Goal: Information Seeking & Learning: Learn about a topic

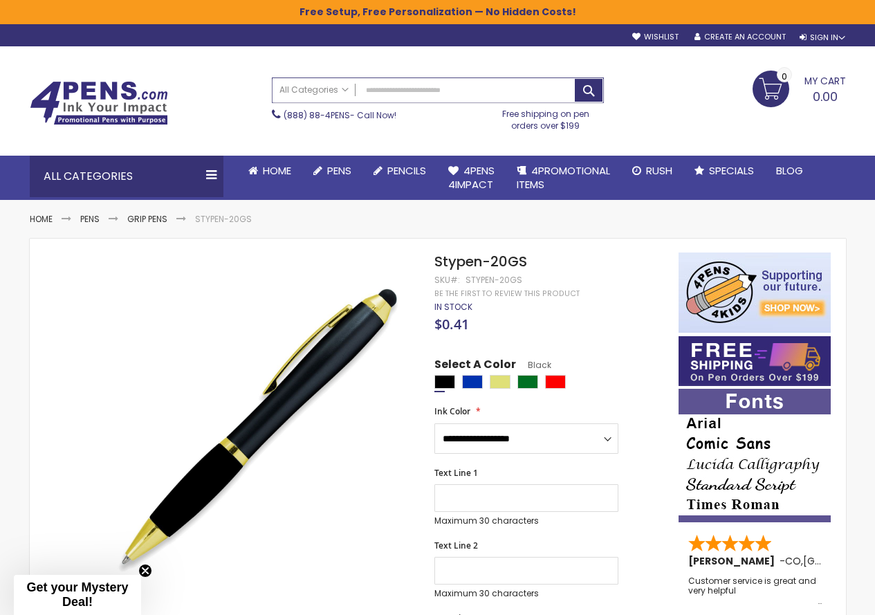
click at [399, 98] on input "Search" at bounding box center [438, 90] width 331 height 24
paste input "**********"
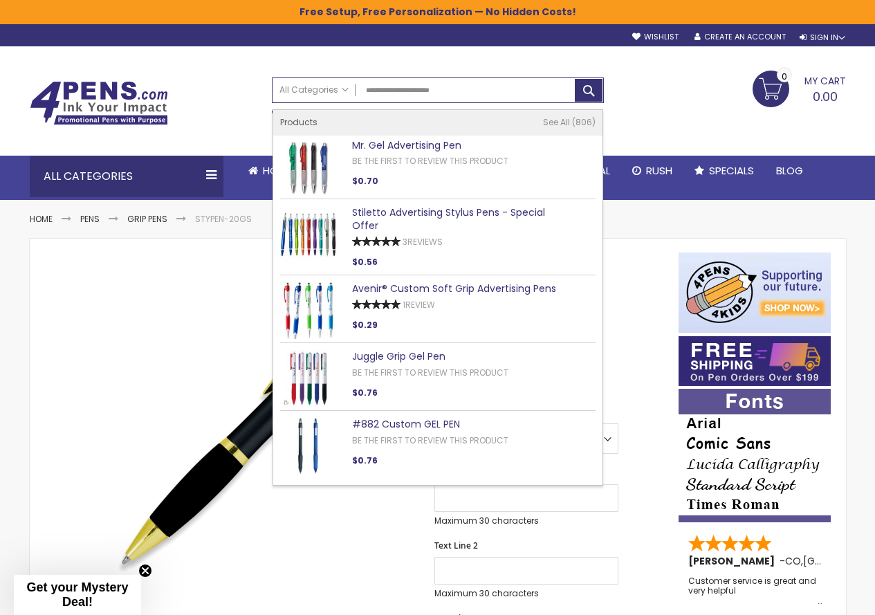
click at [418, 142] on link "Mr. Gel Advertising Pen" at bounding box center [406, 145] width 109 height 14
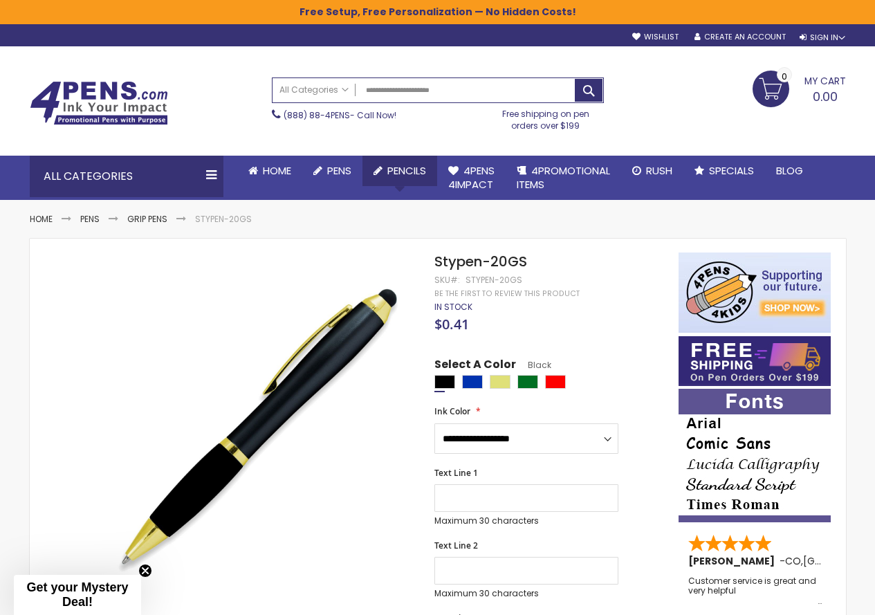
type input "**********"
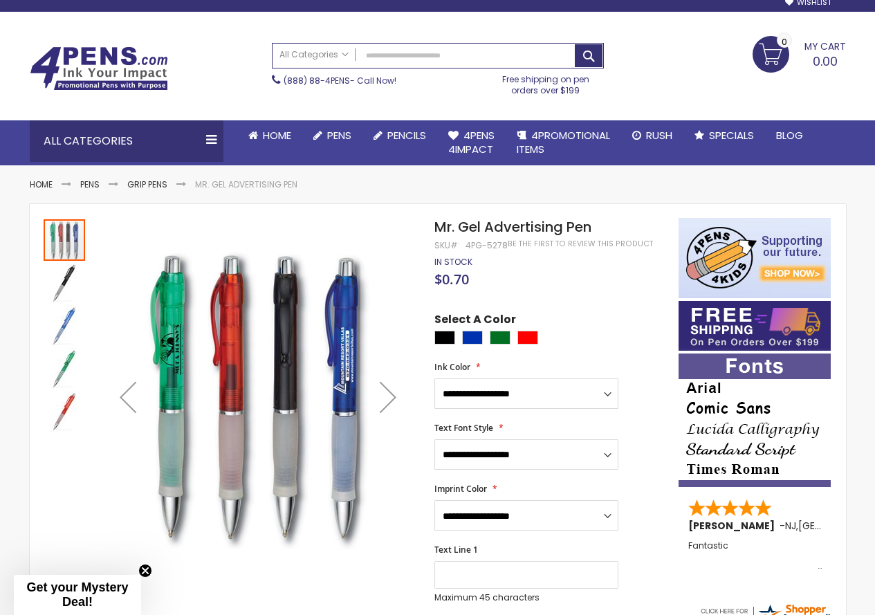
scroll to position [69, 0]
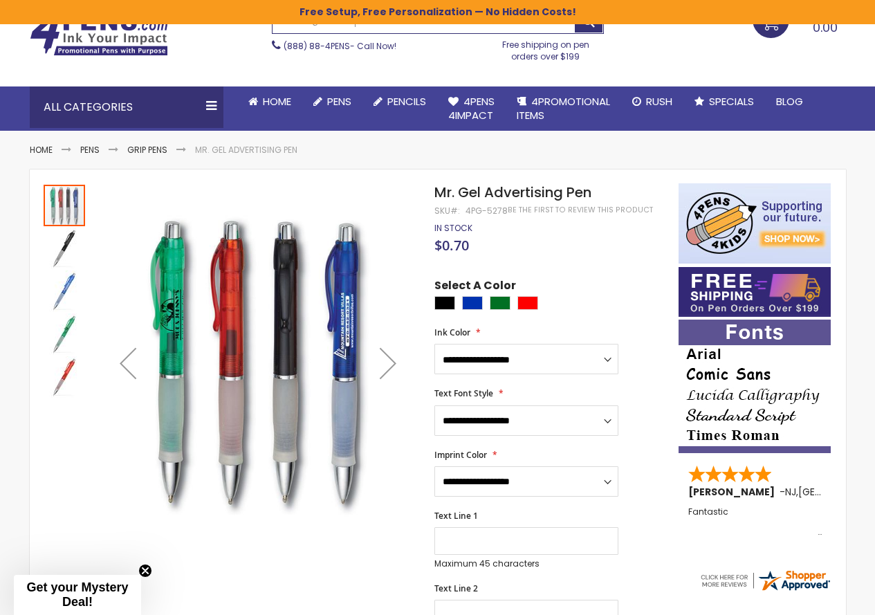
click at [52, 255] on img "Mr. Gel Advertising Pen" at bounding box center [65, 249] width 42 height 42
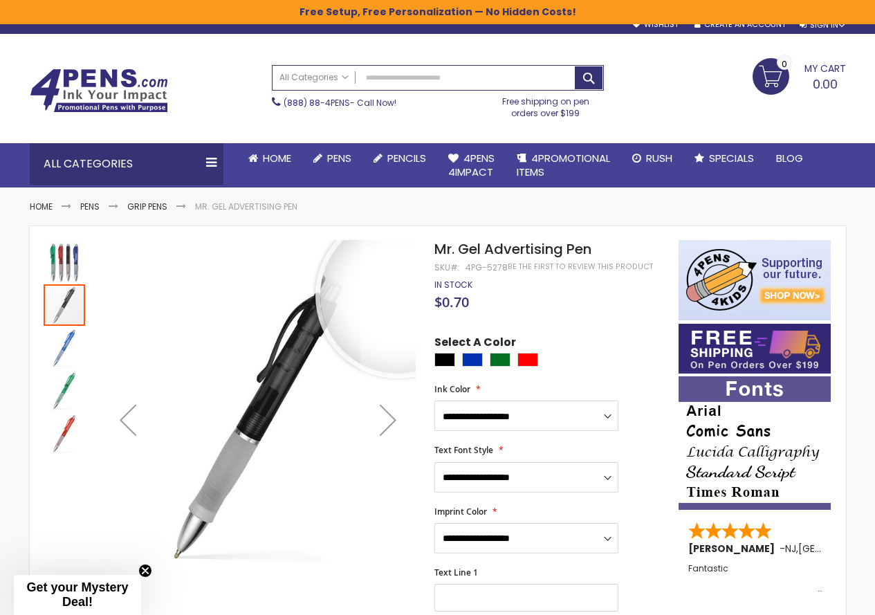
scroll to position [0, 0]
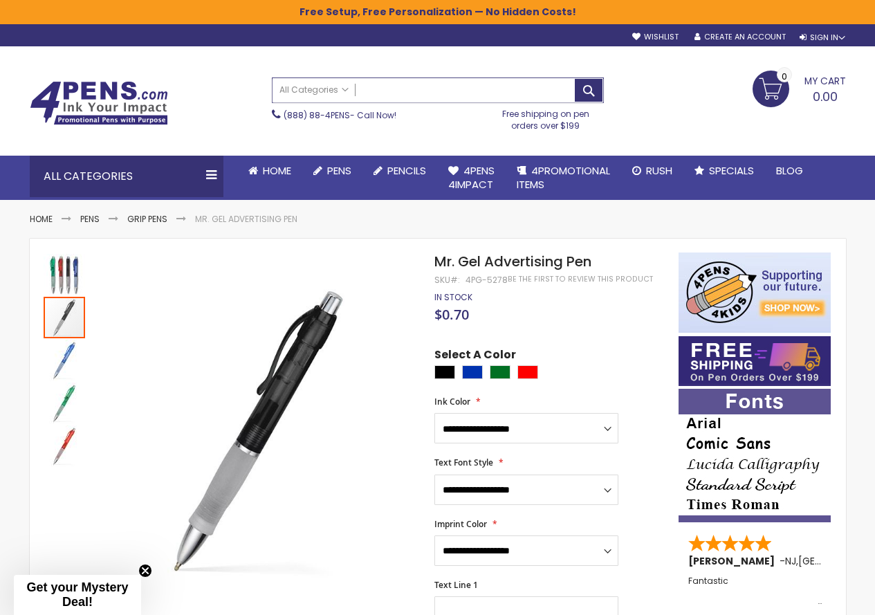
click at [408, 95] on input "Search" at bounding box center [438, 90] width 331 height 24
paste input "**********"
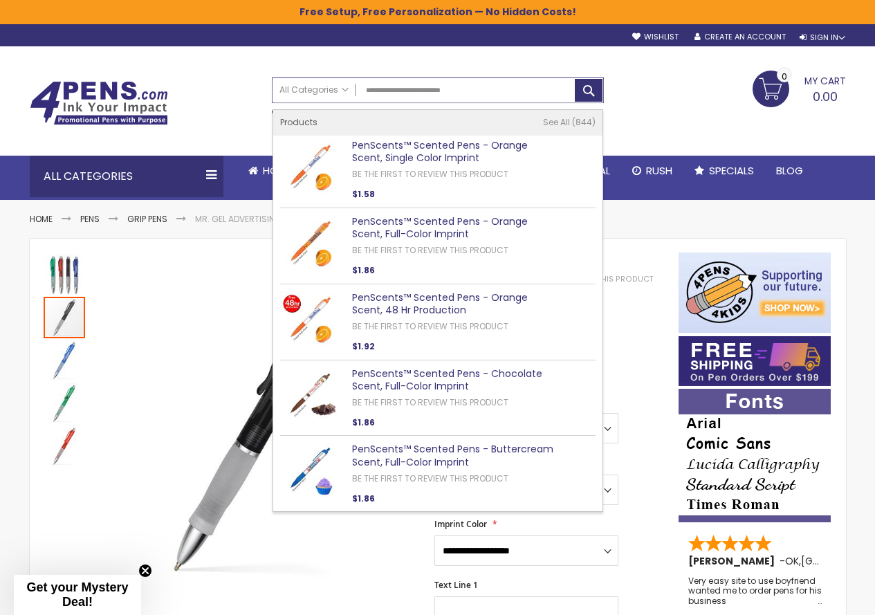
type input "**********"
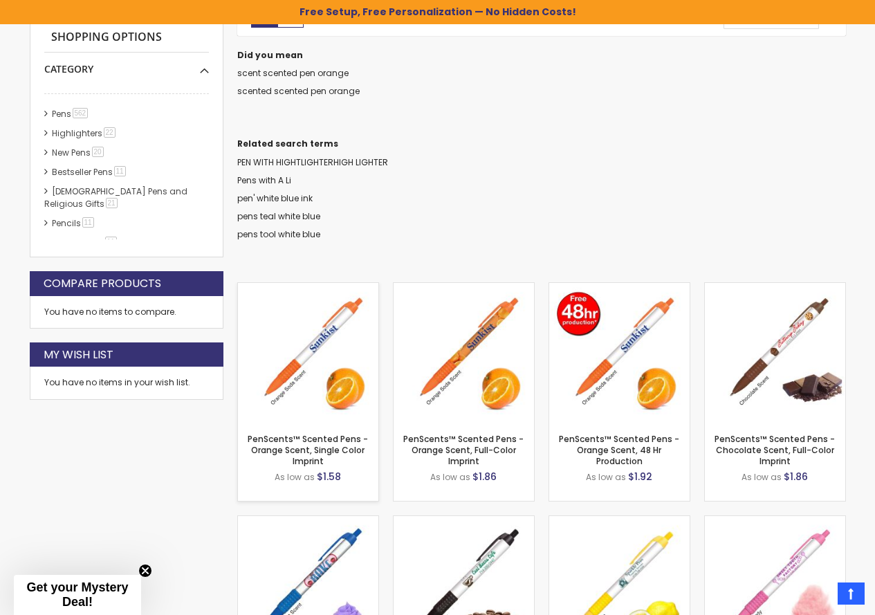
scroll to position [301, 0]
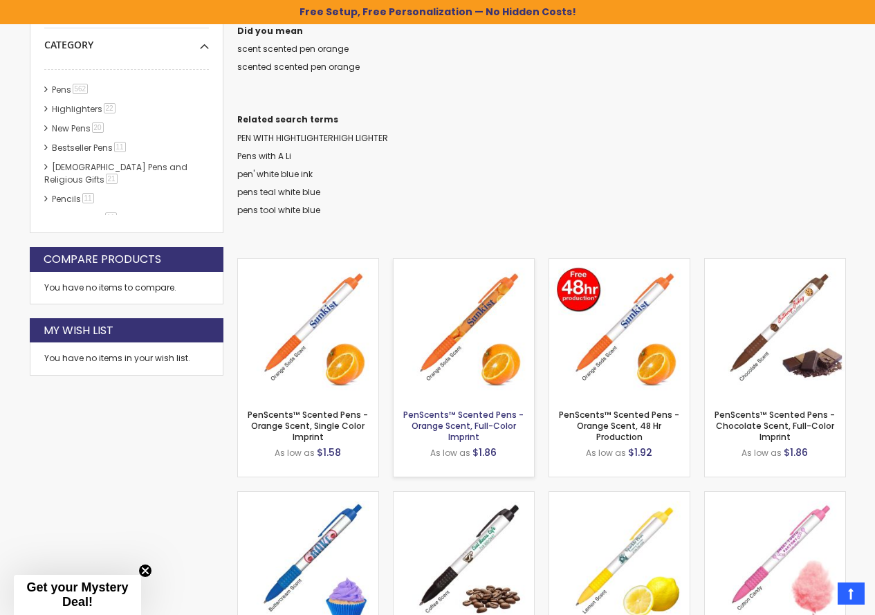
click at [497, 410] on link "PenScents™ Scented Pens - Orange Scent, Full-Color Imprint" at bounding box center [463, 426] width 120 height 34
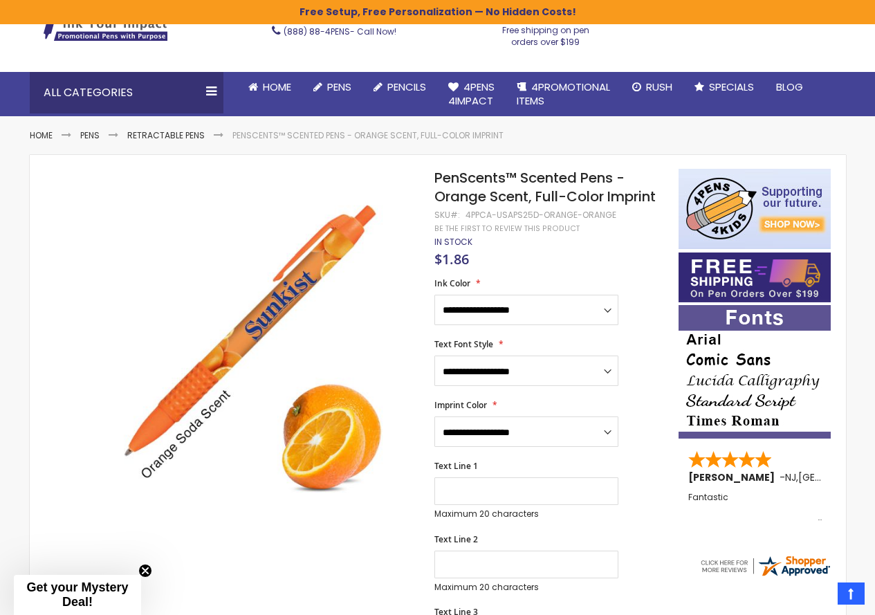
scroll to position [69, 0]
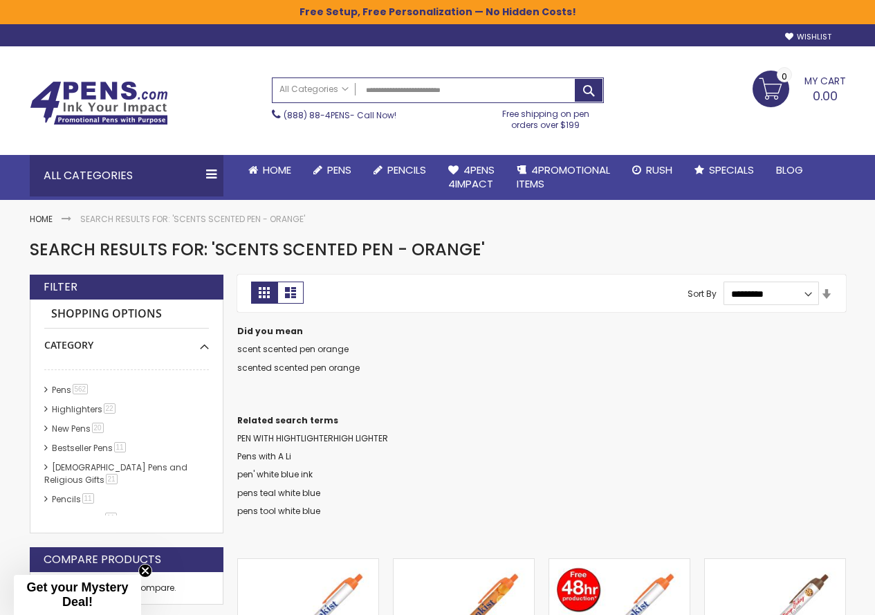
scroll to position [300, 0]
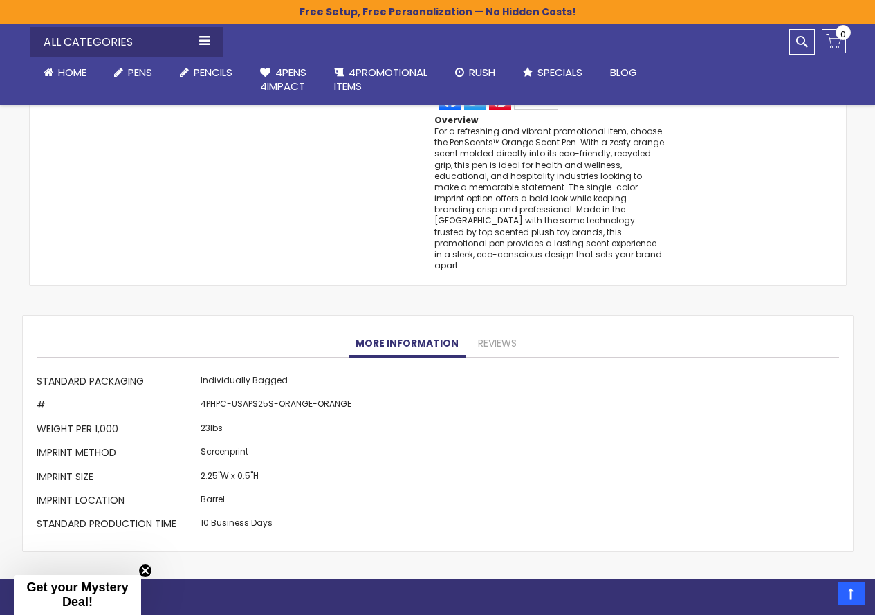
scroll to position [1132, 0]
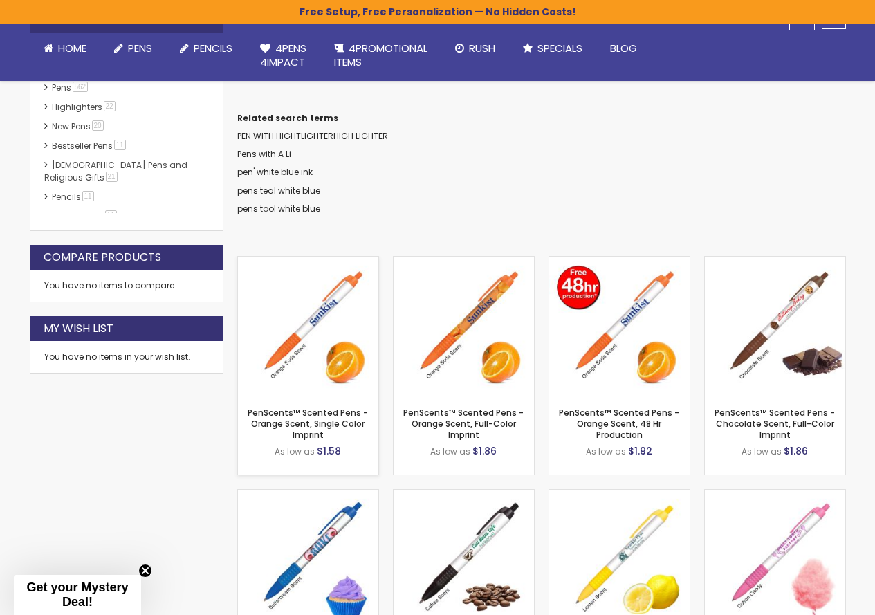
scroll to position [303, 0]
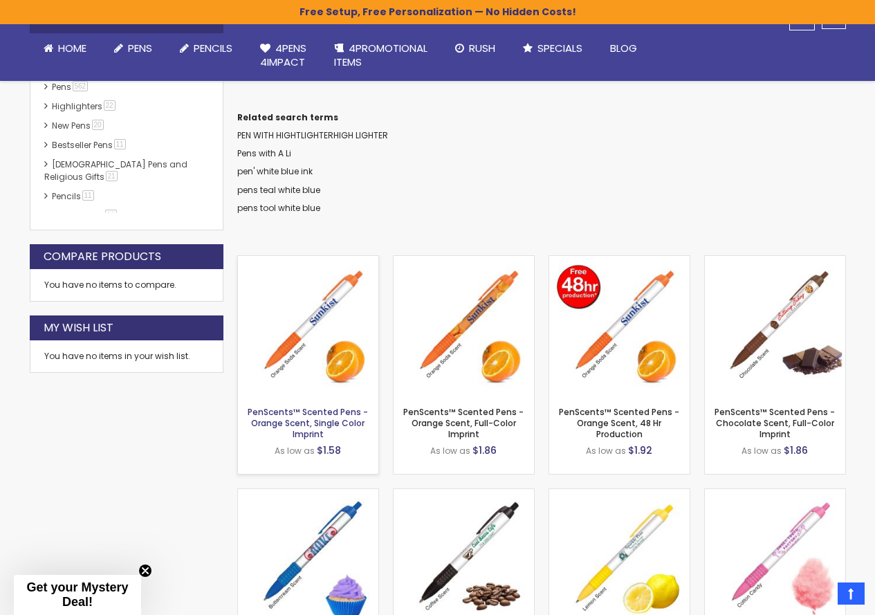
click at [341, 422] on link "PenScents™ Scented Pens - Orange Scent, Single Color Imprint" at bounding box center [308, 423] width 120 height 34
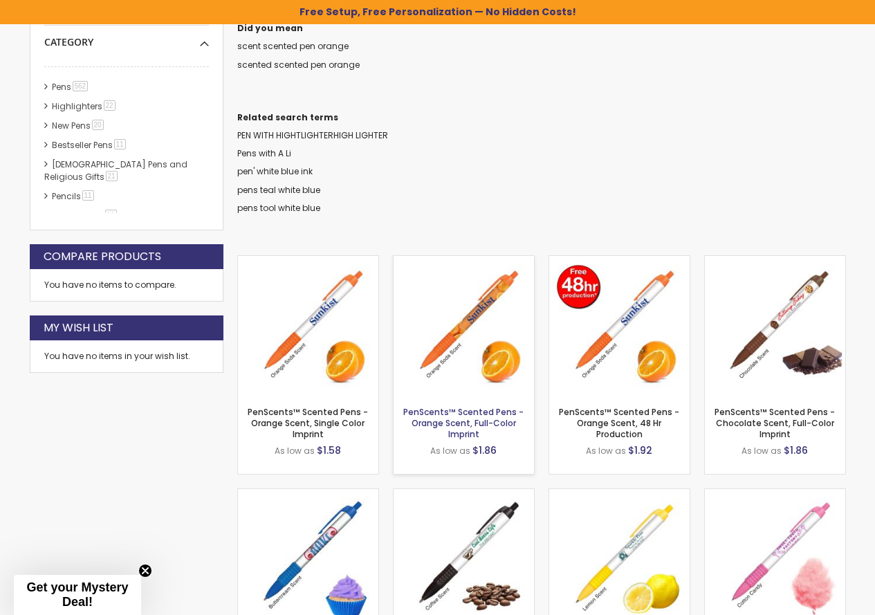
scroll to position [304, 0]
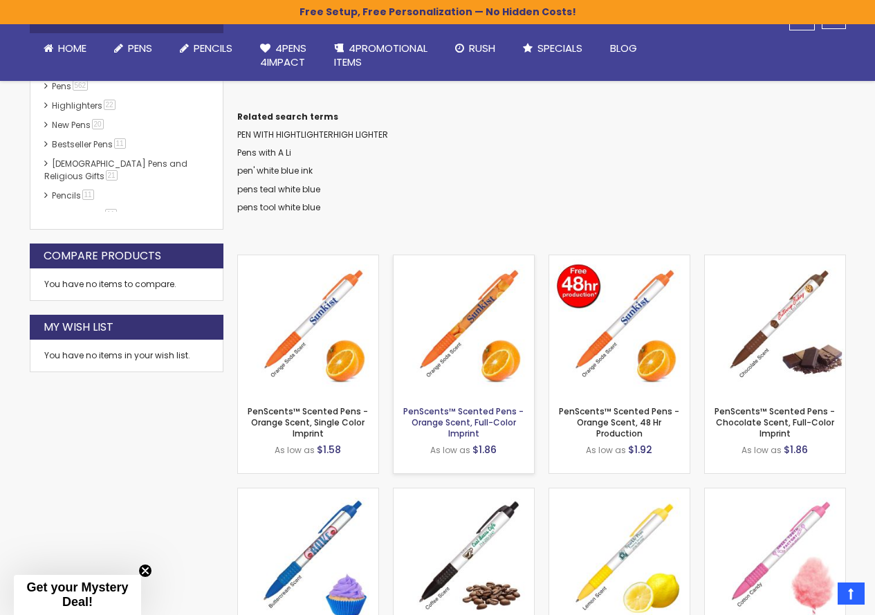
click at [478, 413] on link "PenScents™ Scented Pens - Orange Scent, Full-Color Imprint" at bounding box center [463, 423] width 120 height 34
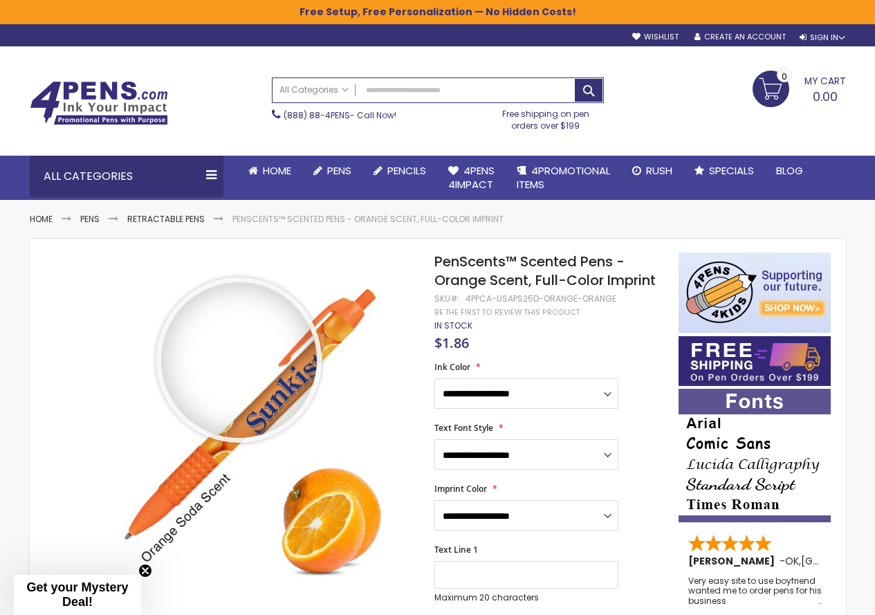
drag, startPoint x: 239, startPoint y: 361, endPoint x: 261, endPoint y: 354, distance: 23.0
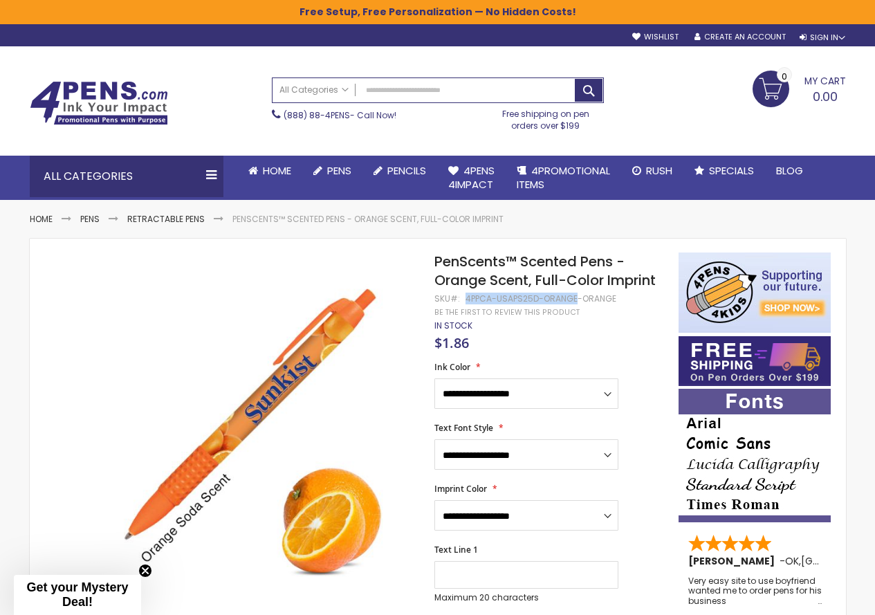
drag, startPoint x: 466, startPoint y: 301, endPoint x: 574, endPoint y: 296, distance: 108.8
click at [574, 296] on div "4PPCA-USAPS25D-ORANGE-ORANGE" at bounding box center [541, 298] width 151 height 11
copy div "4PPCA-USAPS25D-ORANGE"
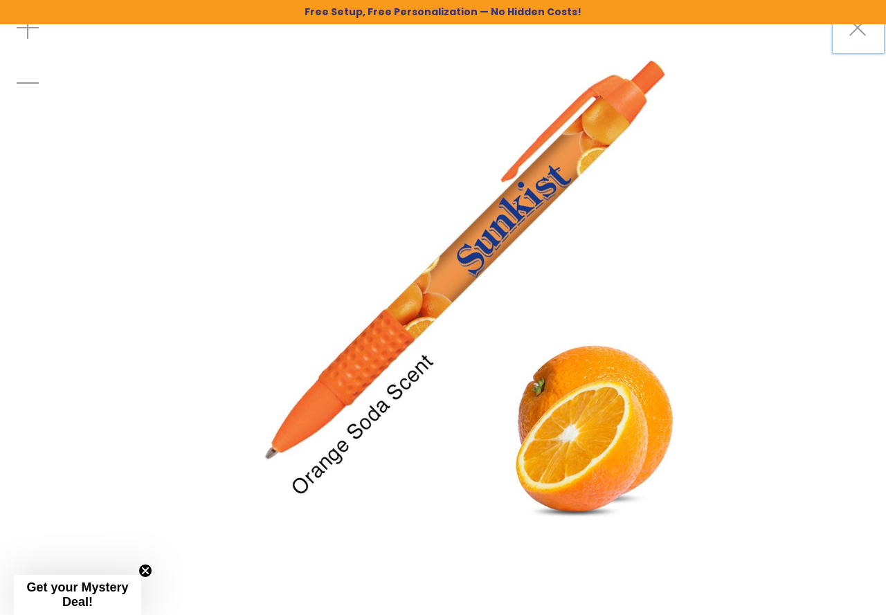
drag, startPoint x: 360, startPoint y: 361, endPoint x: 602, endPoint y: 335, distance: 243.6
click at [602, 335] on img at bounding box center [443, 285] width 571 height 571
drag, startPoint x: 437, startPoint y: 361, endPoint x: 320, endPoint y: 358, distance: 117.7
click at [320, 358] on img at bounding box center [443, 285] width 571 height 571
drag, startPoint x: 329, startPoint y: 393, endPoint x: 608, endPoint y: 355, distance: 282.2
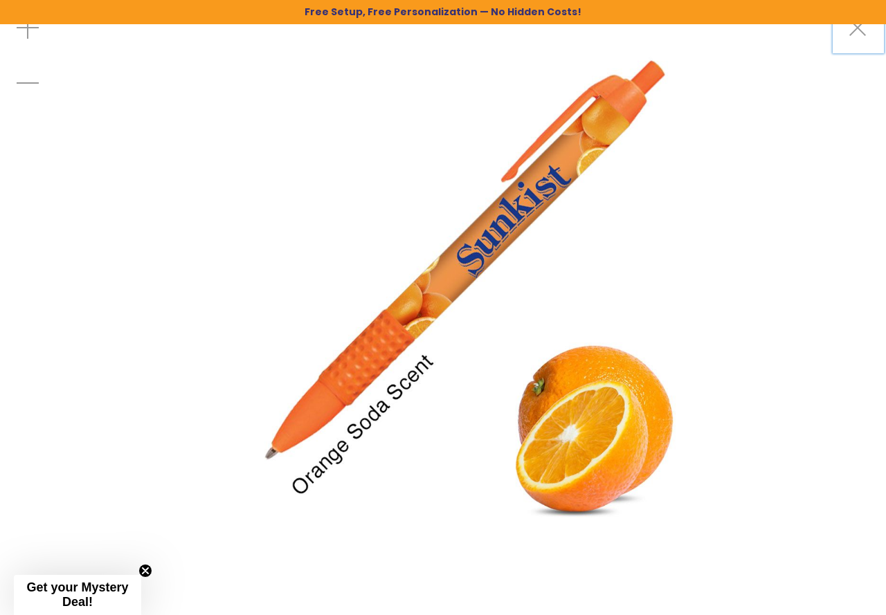
click at [608, 355] on img at bounding box center [443, 285] width 571 height 571
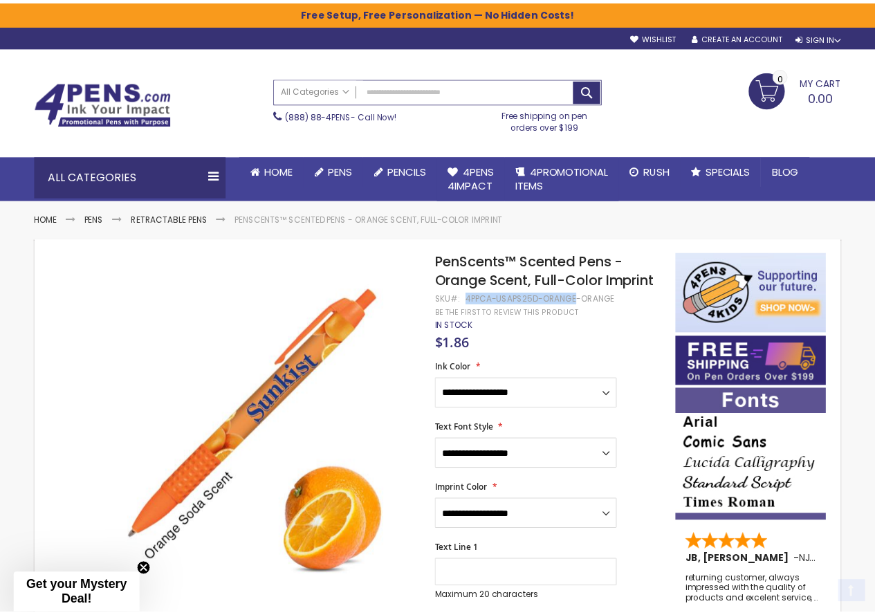
scroll to position [138, 0]
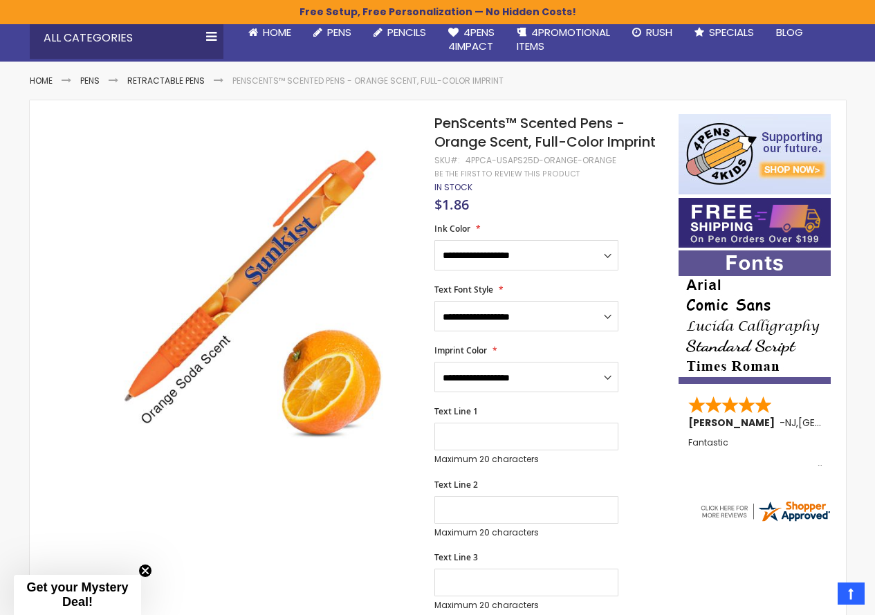
click at [597, 219] on div "**********" at bounding box center [550, 568] width 230 height 710
